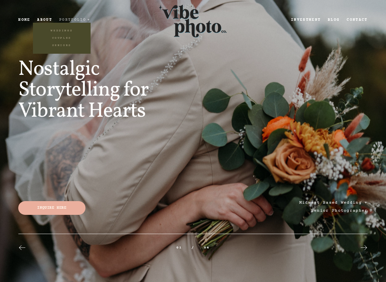
click at [79, 21] on span "Portfolio" at bounding box center [72, 20] width 27 height 4
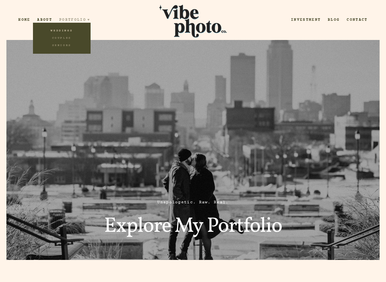
click at [69, 30] on link "Weddings" at bounding box center [62, 30] width 58 height 7
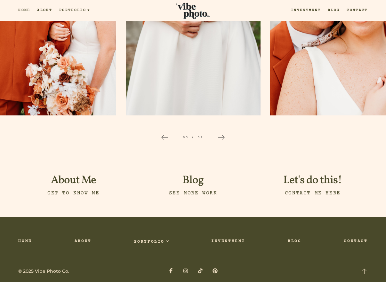
scroll to position [1081, 0]
click at [220, 134] on icon at bounding box center [222, 138] width 8 height 8
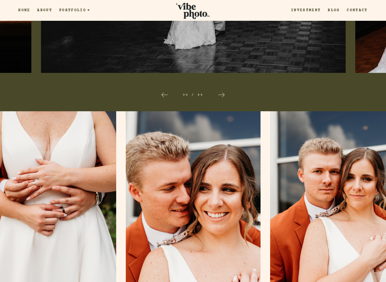
scroll to position [1001, 0]
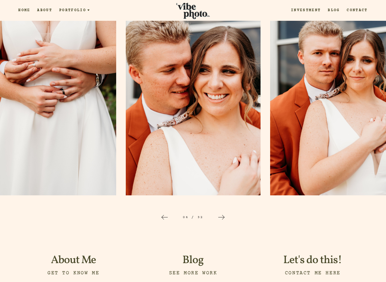
click at [221, 214] on icon at bounding box center [222, 218] width 8 height 8
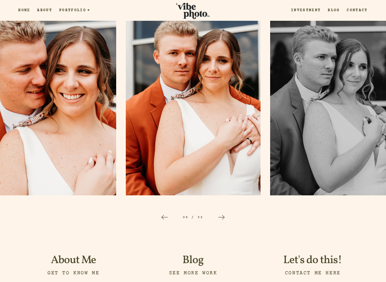
click at [221, 214] on icon at bounding box center [222, 218] width 8 height 8
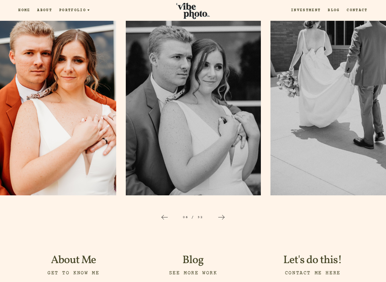
click at [221, 214] on icon at bounding box center [222, 218] width 8 height 8
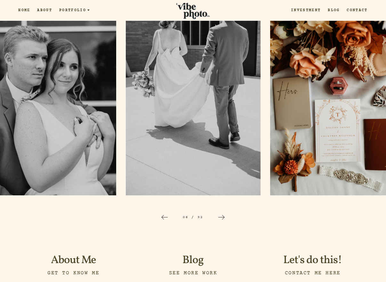
click at [221, 214] on icon at bounding box center [222, 218] width 8 height 8
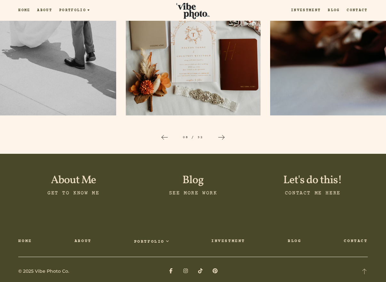
scroll to position [1081, 0]
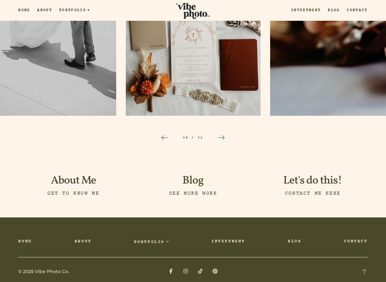
click at [225, 131] on div at bounding box center [221, 138] width 20 height 20
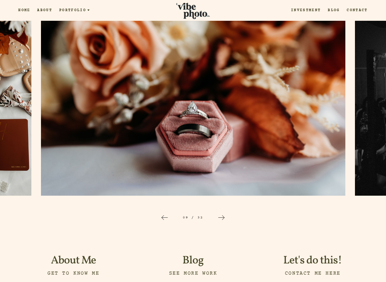
scroll to position [1023, 0]
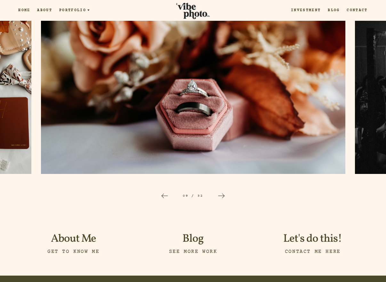
click at [221, 192] on icon at bounding box center [222, 196] width 8 height 8
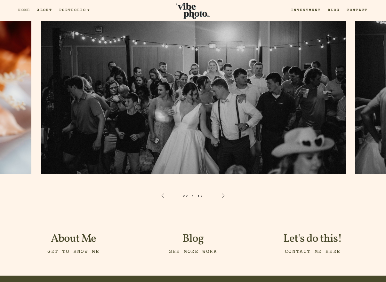
click at [221, 192] on icon at bounding box center [222, 196] width 8 height 8
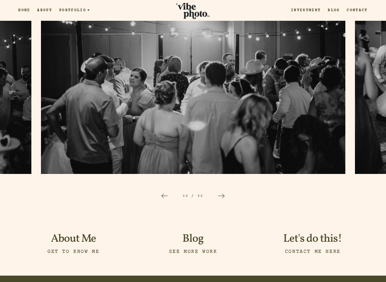
click at [221, 192] on icon at bounding box center [222, 196] width 8 height 8
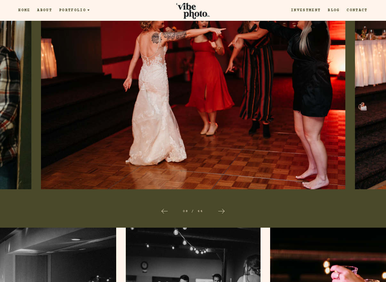
scroll to position [718, 0]
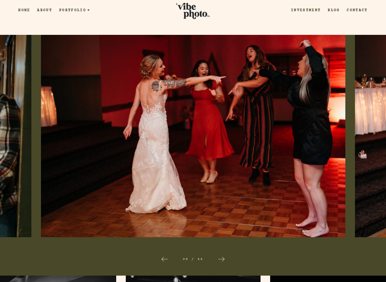
click at [221, 256] on icon at bounding box center [222, 260] width 8 height 8
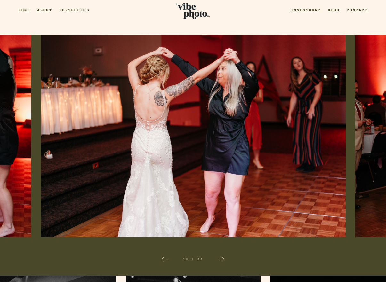
click at [221, 256] on icon at bounding box center [222, 260] width 8 height 8
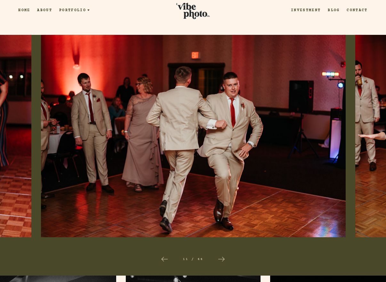
click at [221, 256] on icon at bounding box center [222, 260] width 8 height 8
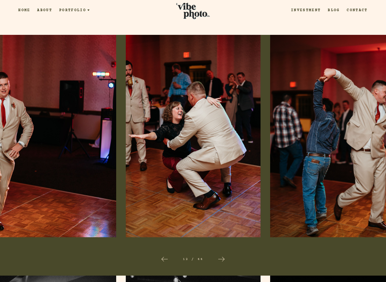
click at [221, 256] on icon at bounding box center [222, 260] width 8 height 8
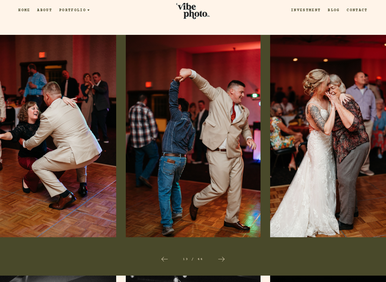
click at [221, 256] on icon at bounding box center [222, 260] width 8 height 8
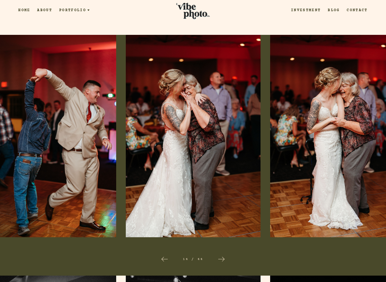
click at [221, 256] on icon at bounding box center [222, 260] width 8 height 8
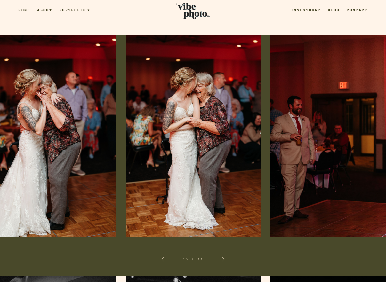
click at [221, 256] on icon at bounding box center [222, 260] width 8 height 8
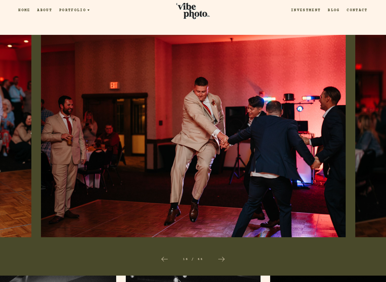
click at [221, 256] on icon at bounding box center [222, 260] width 8 height 8
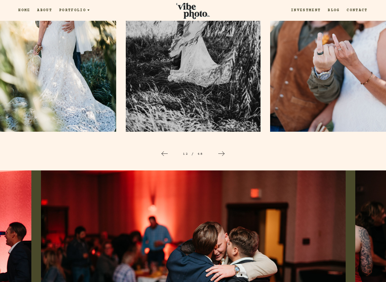
scroll to position [481, 0]
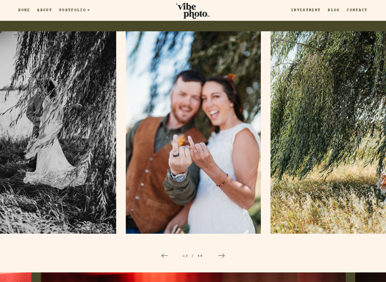
click at [225, 250] on div at bounding box center [221, 256] width 20 height 20
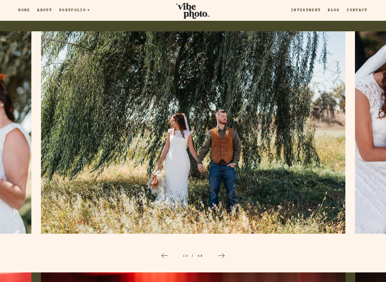
click at [225, 250] on div at bounding box center [221, 256] width 20 height 20
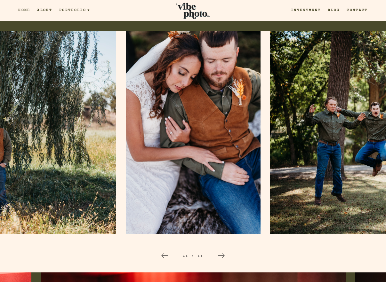
click at [225, 250] on div at bounding box center [221, 256] width 20 height 20
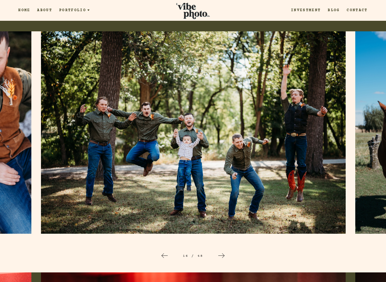
click at [225, 250] on div at bounding box center [221, 256] width 20 height 20
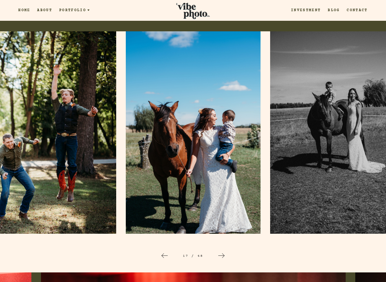
click at [225, 250] on div at bounding box center [221, 256] width 20 height 20
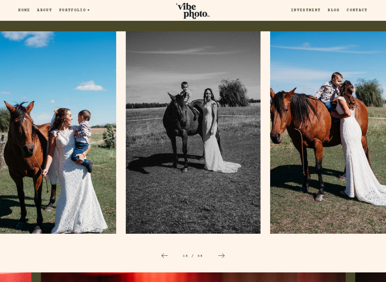
click at [225, 250] on div at bounding box center [221, 256] width 20 height 20
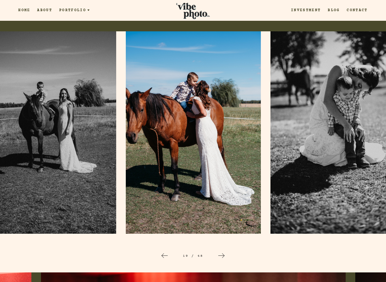
click at [226, 251] on div at bounding box center [221, 256] width 20 height 20
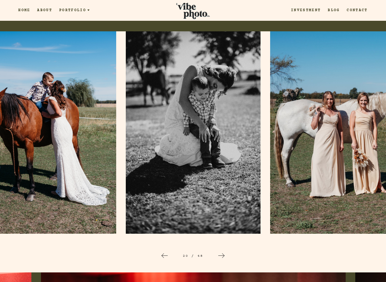
click at [226, 251] on div at bounding box center [221, 256] width 20 height 20
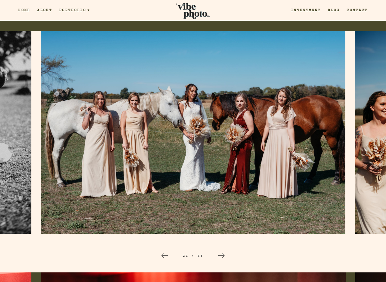
click at [226, 251] on div at bounding box center [221, 256] width 20 height 20
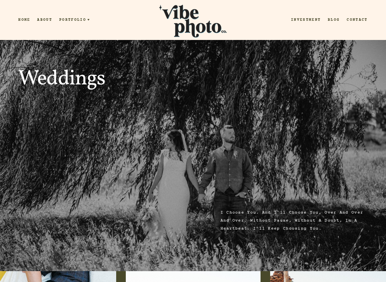
scroll to position [0, 0]
